Goal: Task Accomplishment & Management: Use online tool/utility

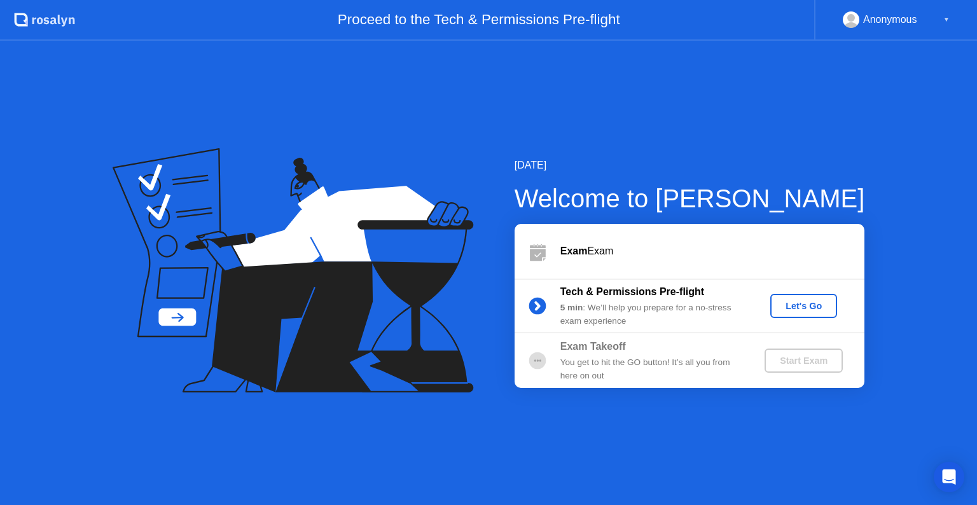
click at [802, 307] on div "Let's Go" at bounding box center [804, 306] width 57 height 10
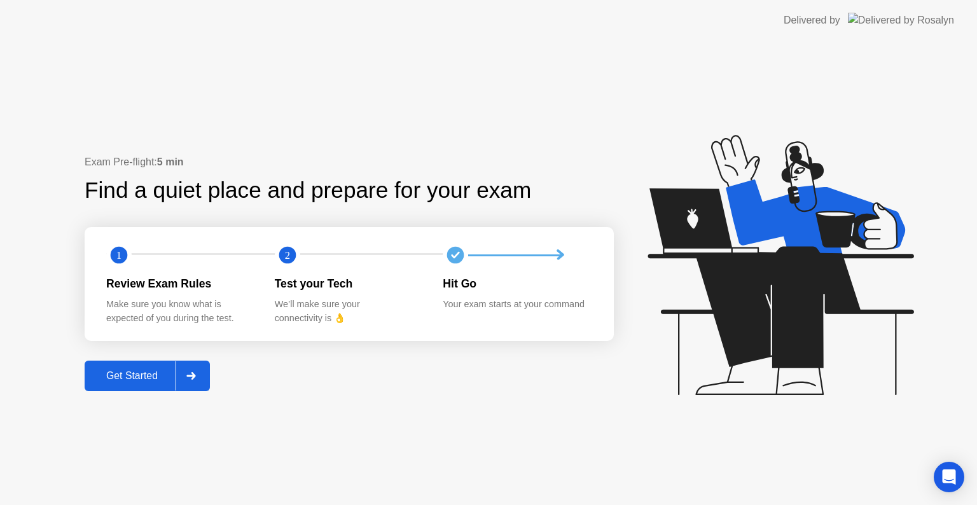
click at [210, 378] on button "Get Started" at bounding box center [147, 376] width 125 height 31
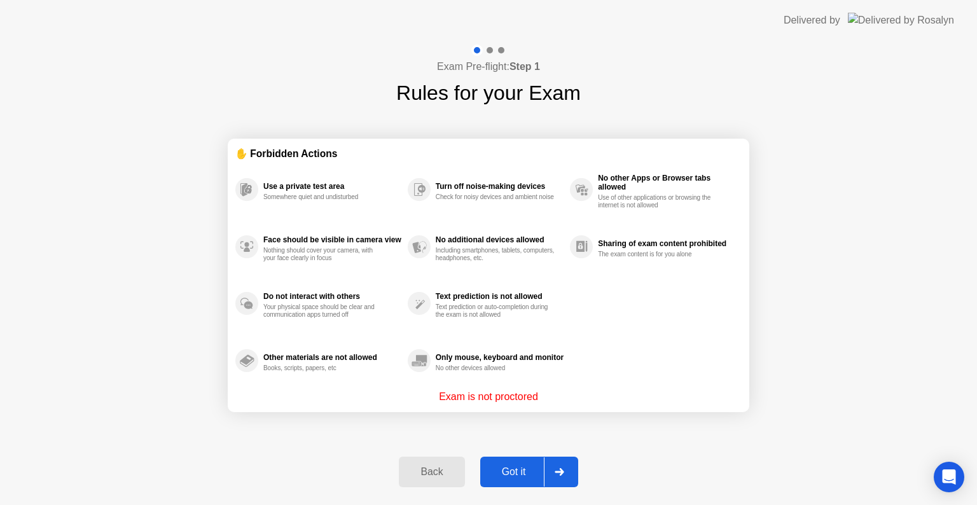
click at [520, 466] on div "Got it" at bounding box center [514, 471] width 60 height 11
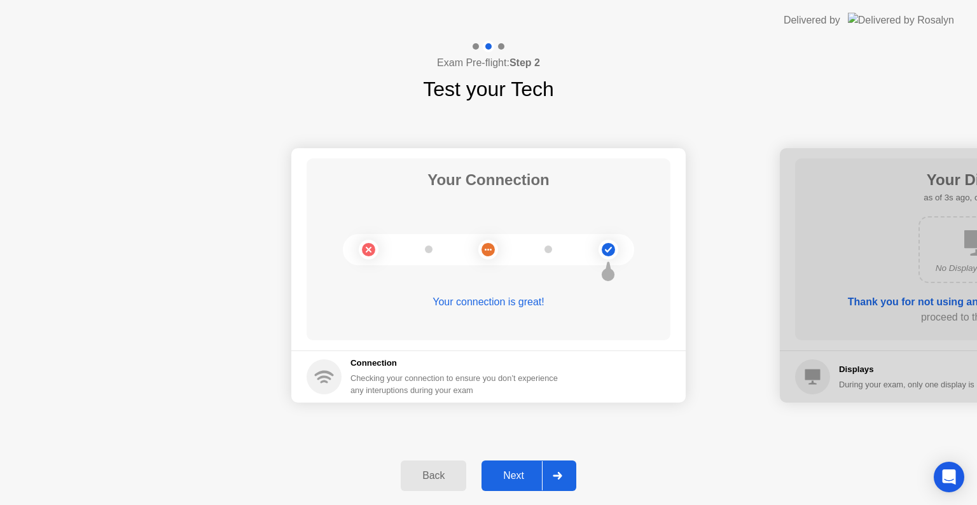
drag, startPoint x: 738, startPoint y: 349, endPoint x: 535, endPoint y: 375, distance: 204.6
click at [813, 333] on div at bounding box center [977, 275] width 394 height 254
click at [515, 480] on div "Next" at bounding box center [513, 475] width 57 height 11
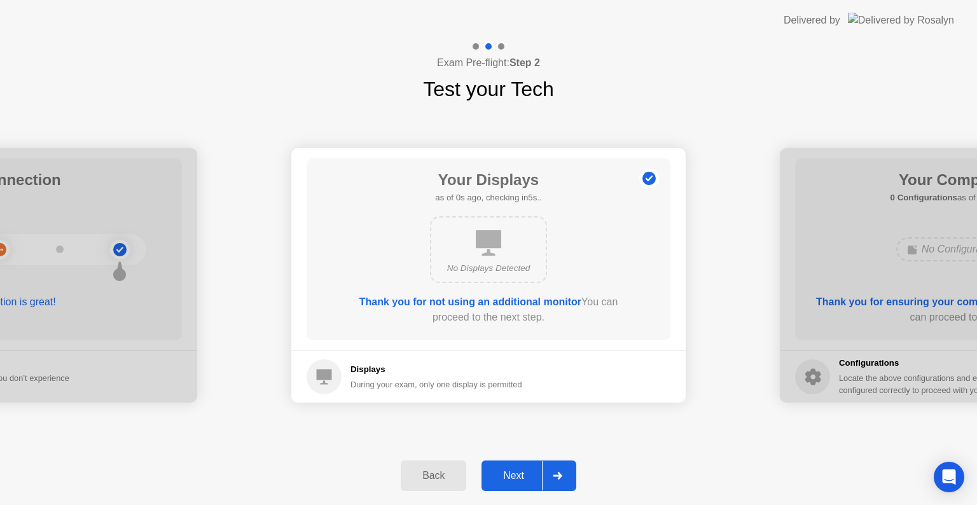
click at [515, 480] on div "Next" at bounding box center [513, 475] width 57 height 11
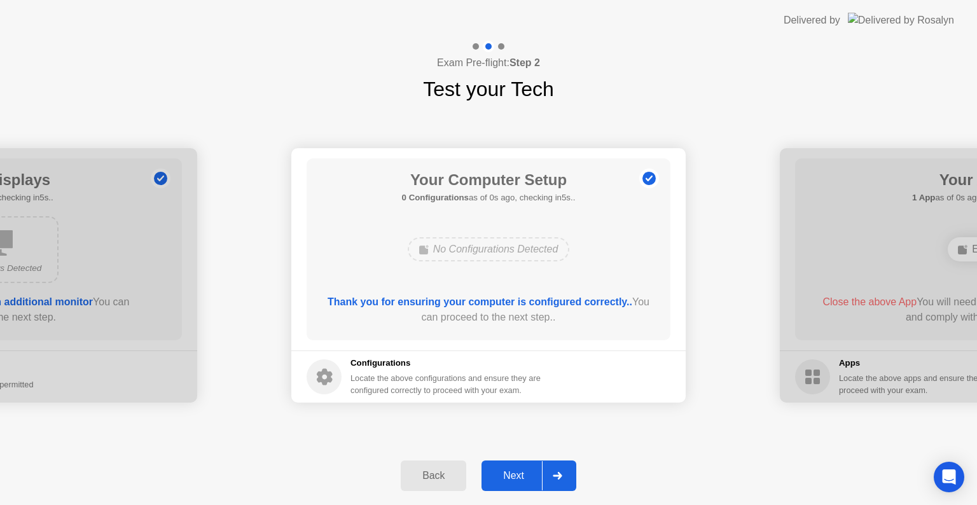
click at [515, 480] on div "Next" at bounding box center [513, 475] width 57 height 11
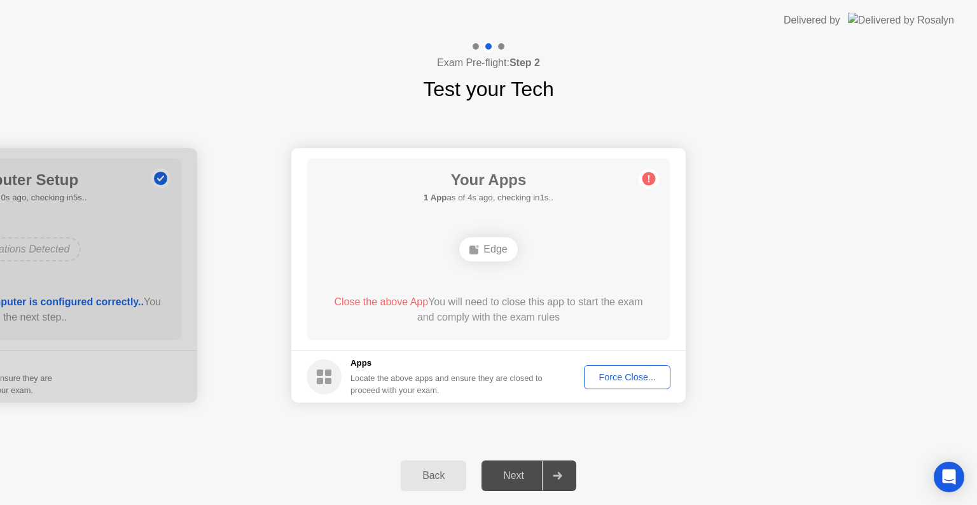
click at [525, 471] on div "Next" at bounding box center [513, 475] width 57 height 11
click at [629, 380] on div "Force Close..." at bounding box center [627, 377] width 78 height 10
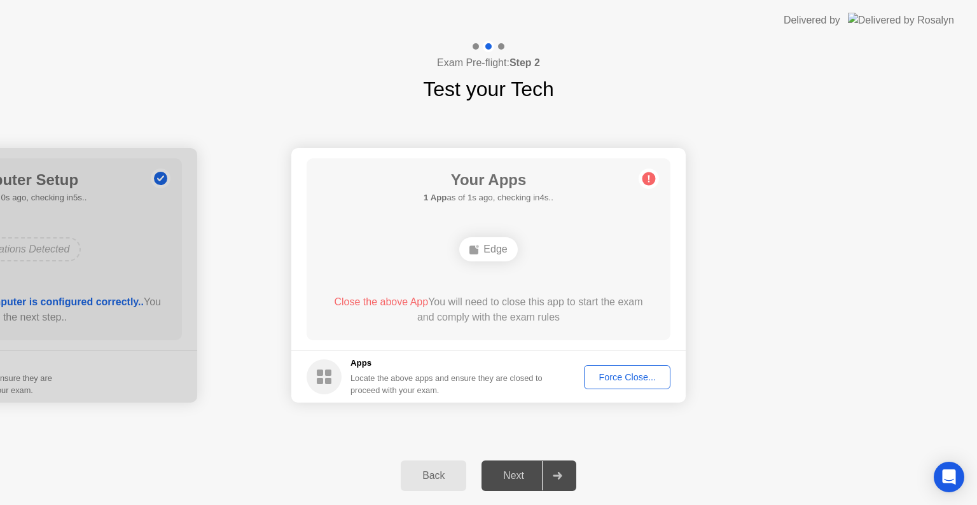
click at [595, 377] on div "Force Close..." at bounding box center [627, 377] width 78 height 10
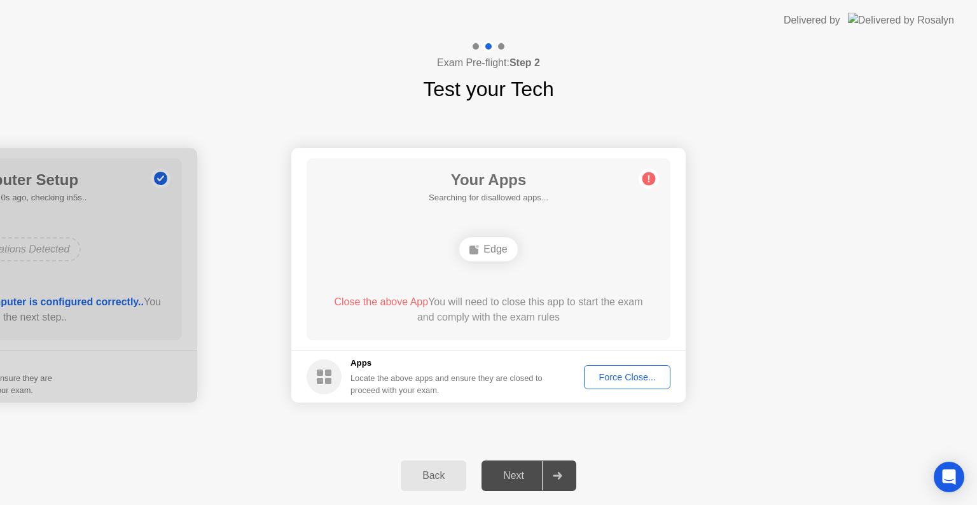
click at [604, 388] on button "Force Close..." at bounding box center [627, 377] width 87 height 24
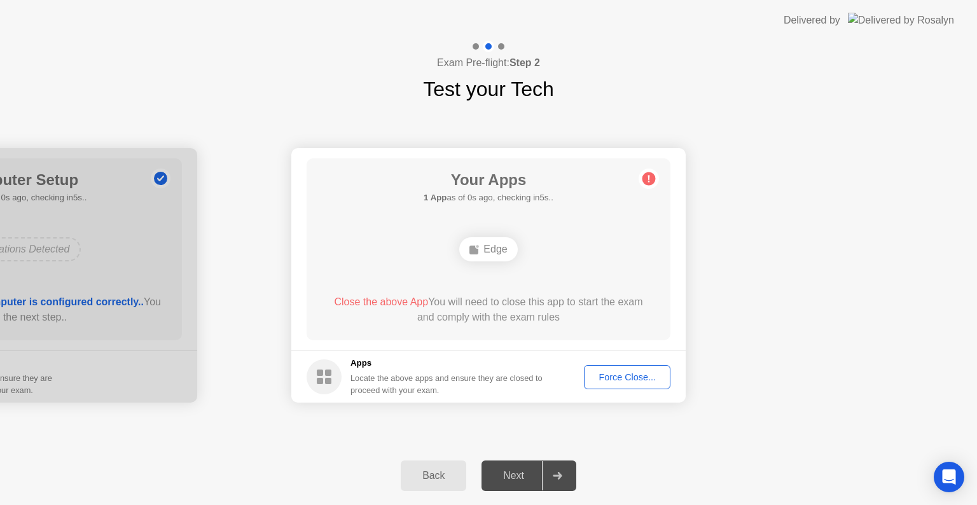
click at [606, 374] on div "Force Close..." at bounding box center [627, 377] width 78 height 10
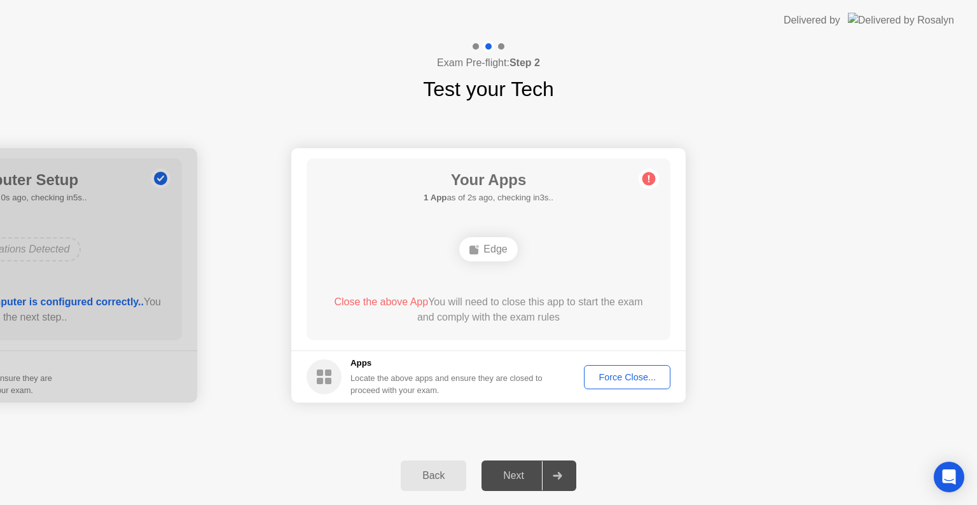
click at [638, 384] on button "Force Close..." at bounding box center [627, 377] width 87 height 24
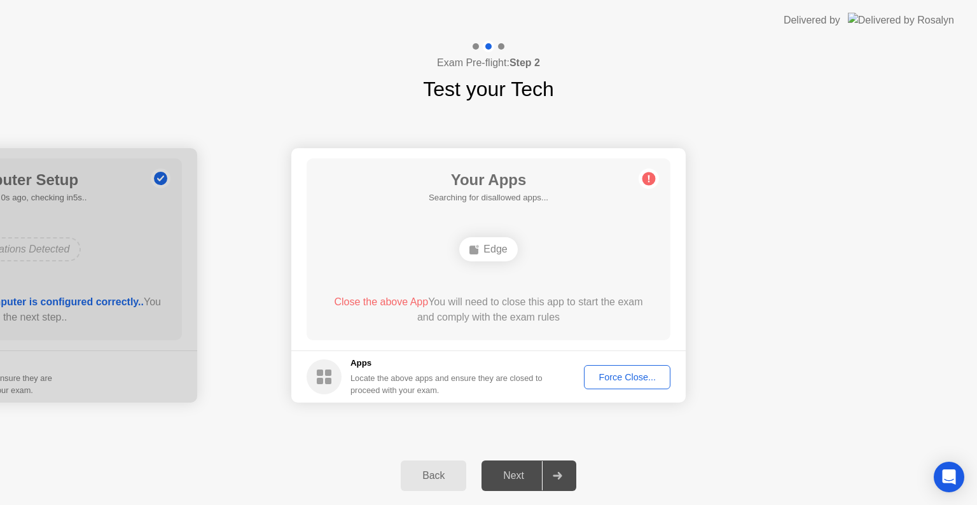
click at [603, 372] on div "Force Close..." at bounding box center [627, 377] width 78 height 10
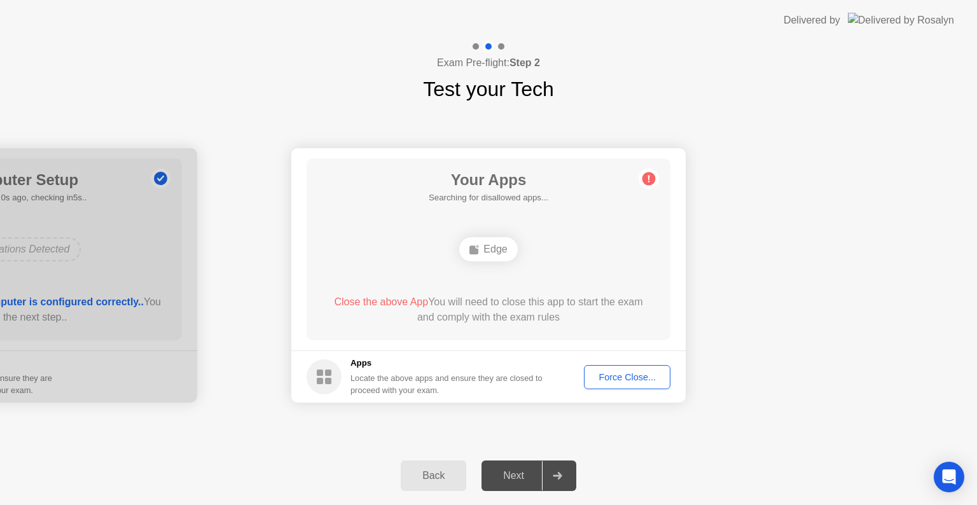
click at [599, 382] on div "Force Close..." at bounding box center [627, 377] width 78 height 10
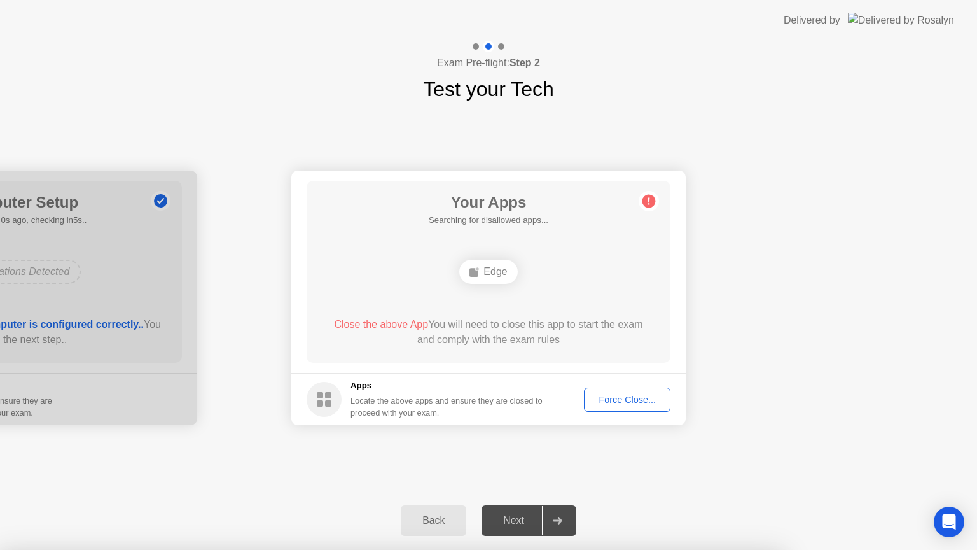
drag, startPoint x: 557, startPoint y: 336, endPoint x: 557, endPoint y: 351, distance: 15.3
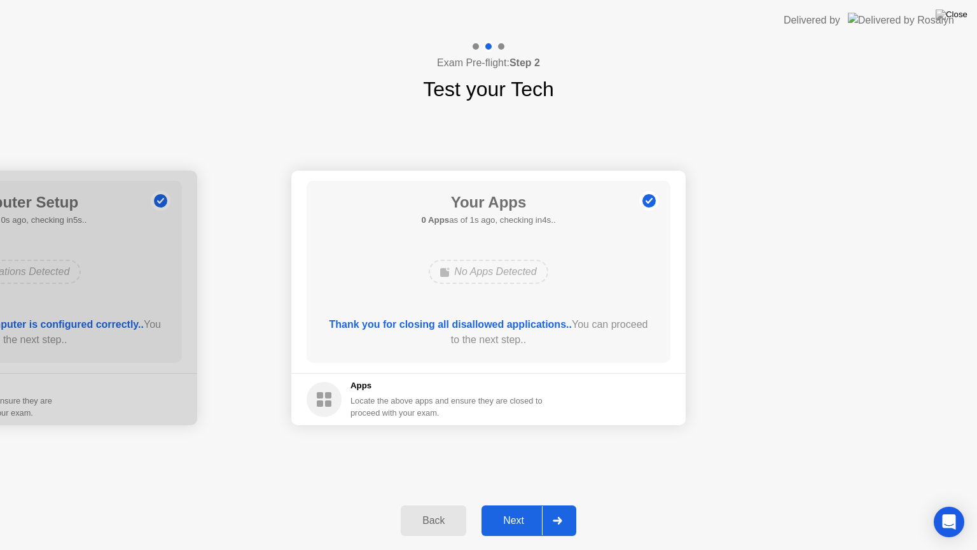
click at [527, 504] on div "Next" at bounding box center [513, 520] width 57 height 11
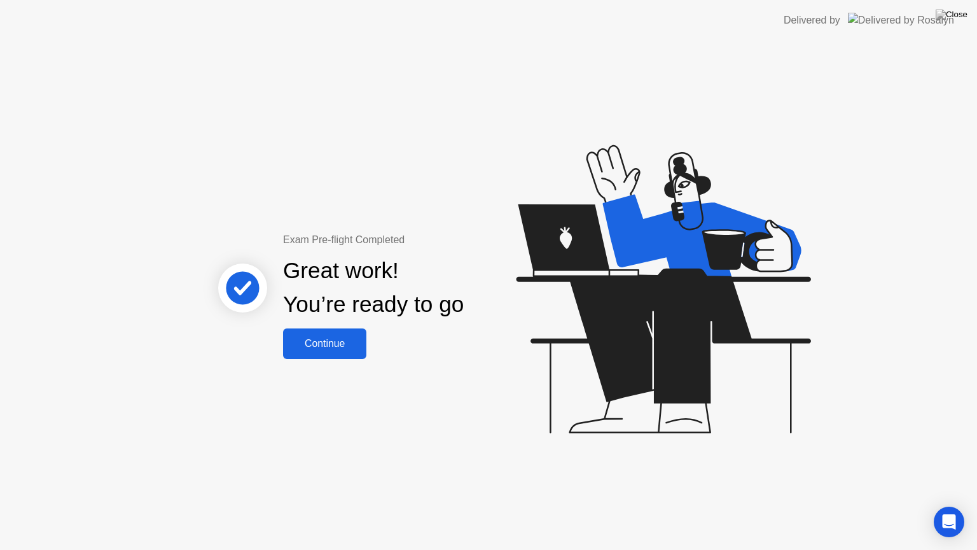
click at [338, 341] on div "Continue" at bounding box center [325, 343] width 76 height 11
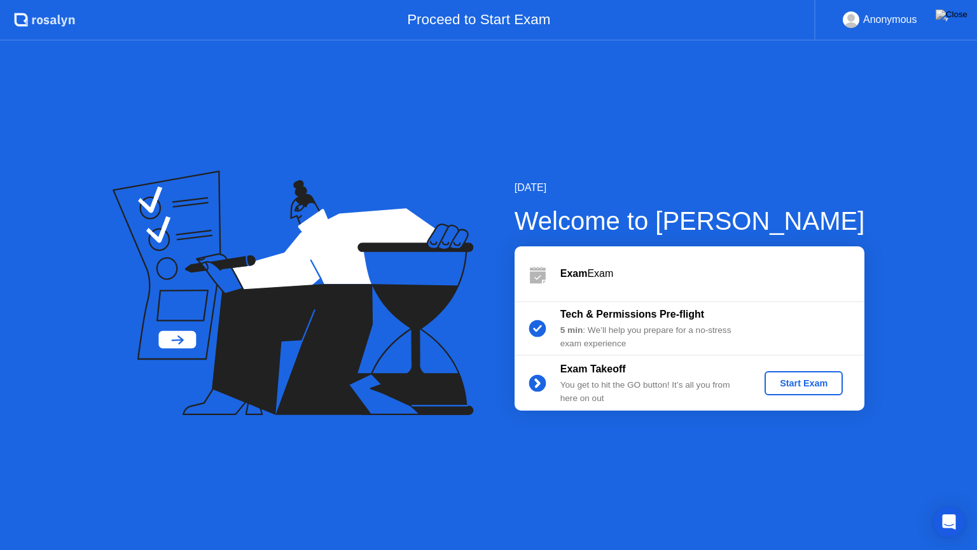
click at [827, 388] on div "Start Exam" at bounding box center [804, 383] width 68 height 10
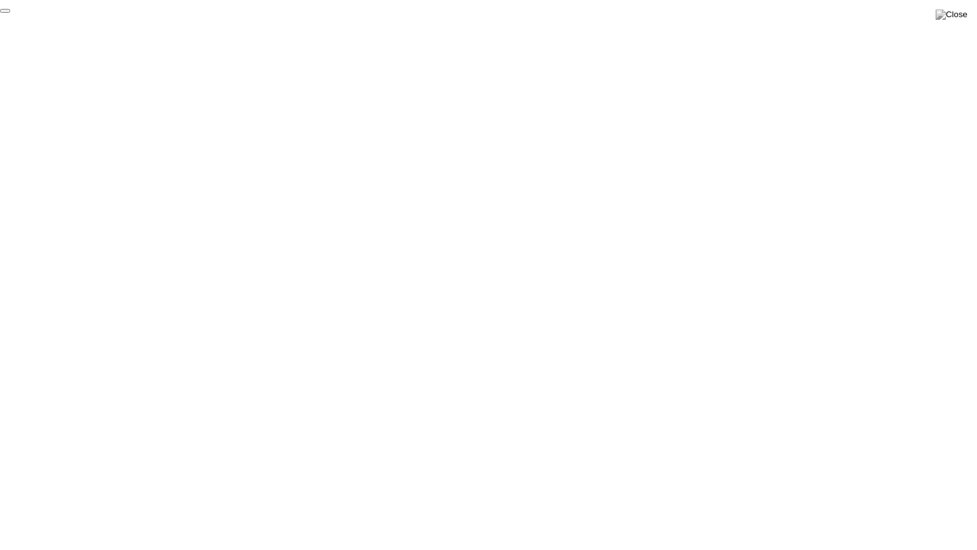
click div "End Proctoring Session"
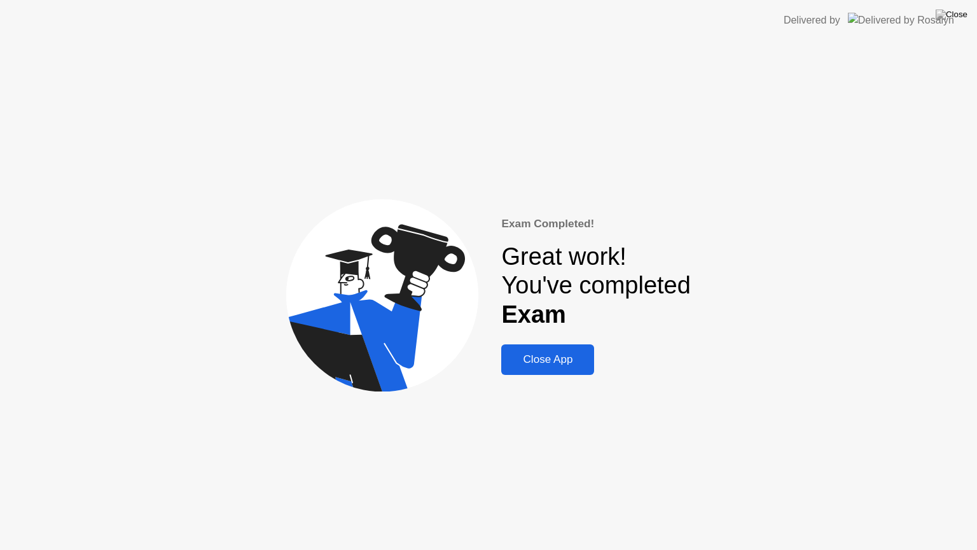
click at [558, 363] on div "Close App" at bounding box center [547, 359] width 85 height 13
